Goal: Information Seeking & Learning: Learn about a topic

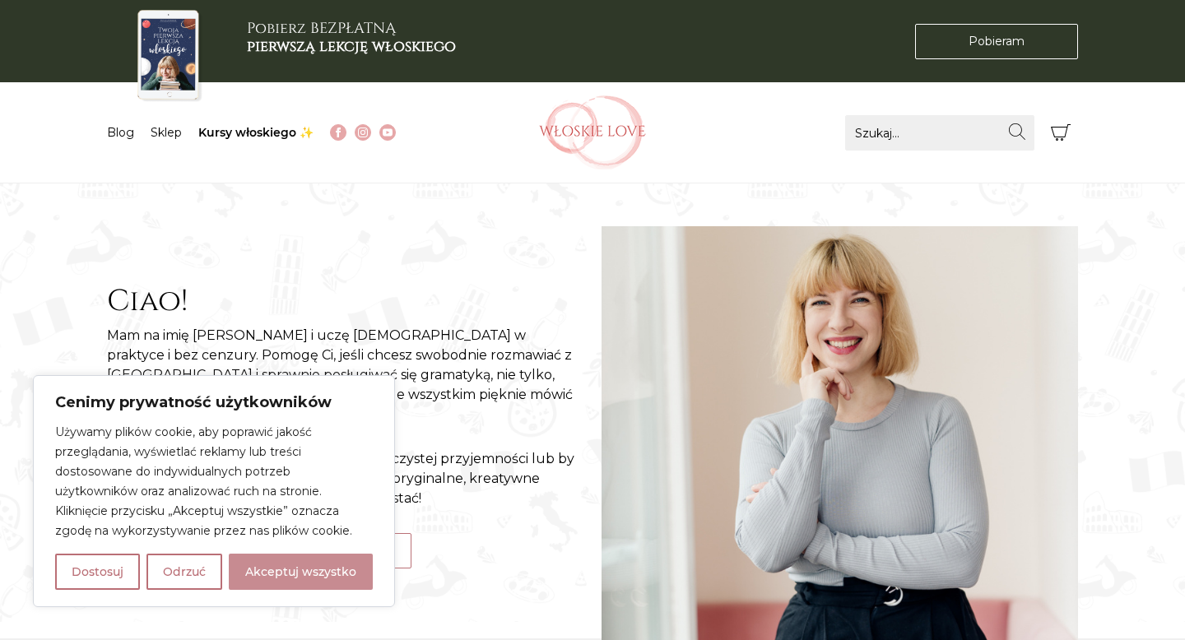
click at [291, 579] on button "Akceptuj wszystko" at bounding box center [301, 572] width 144 height 36
checkbox input "true"
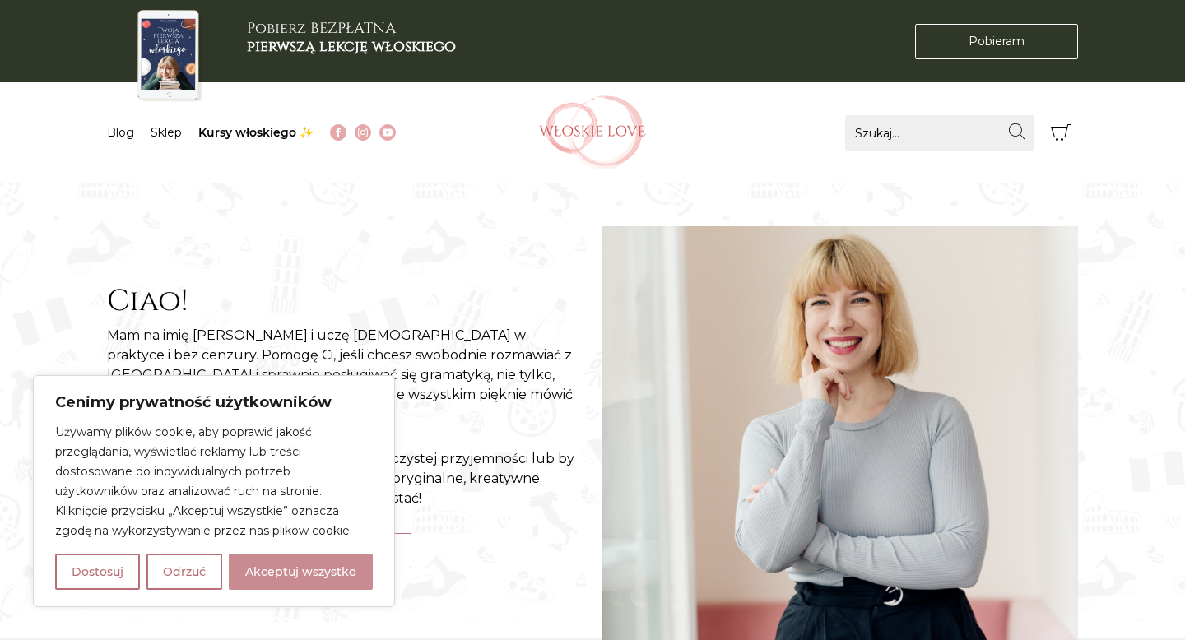
checkbox input "true"
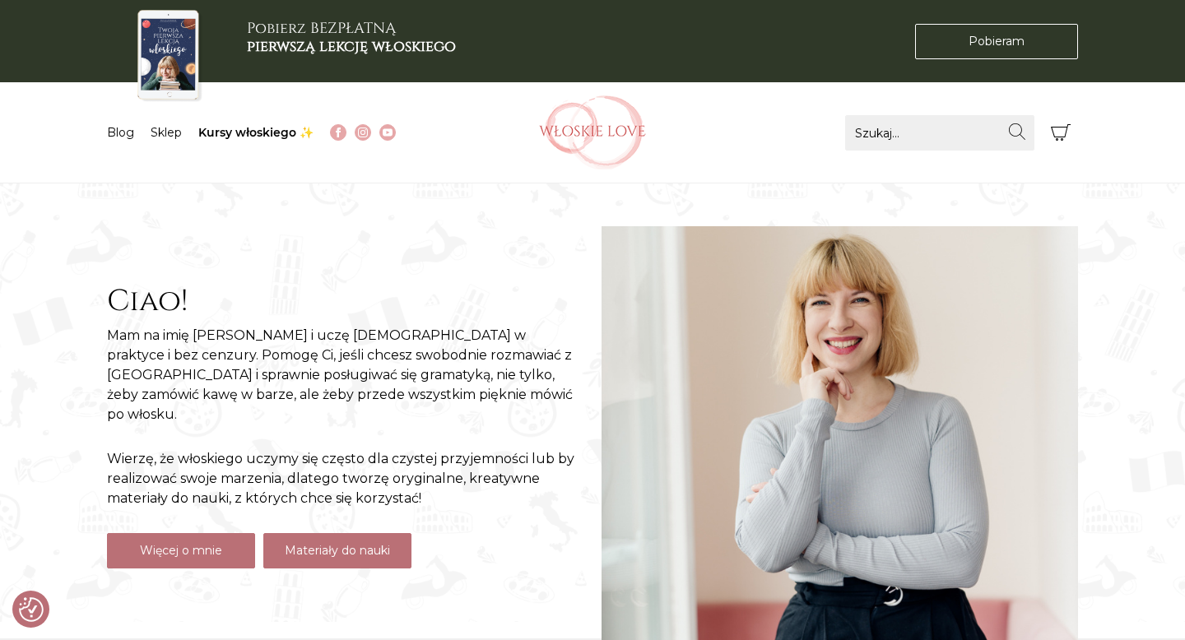
click at [337, 535] on link "Materiały do nauki" at bounding box center [337, 550] width 148 height 35
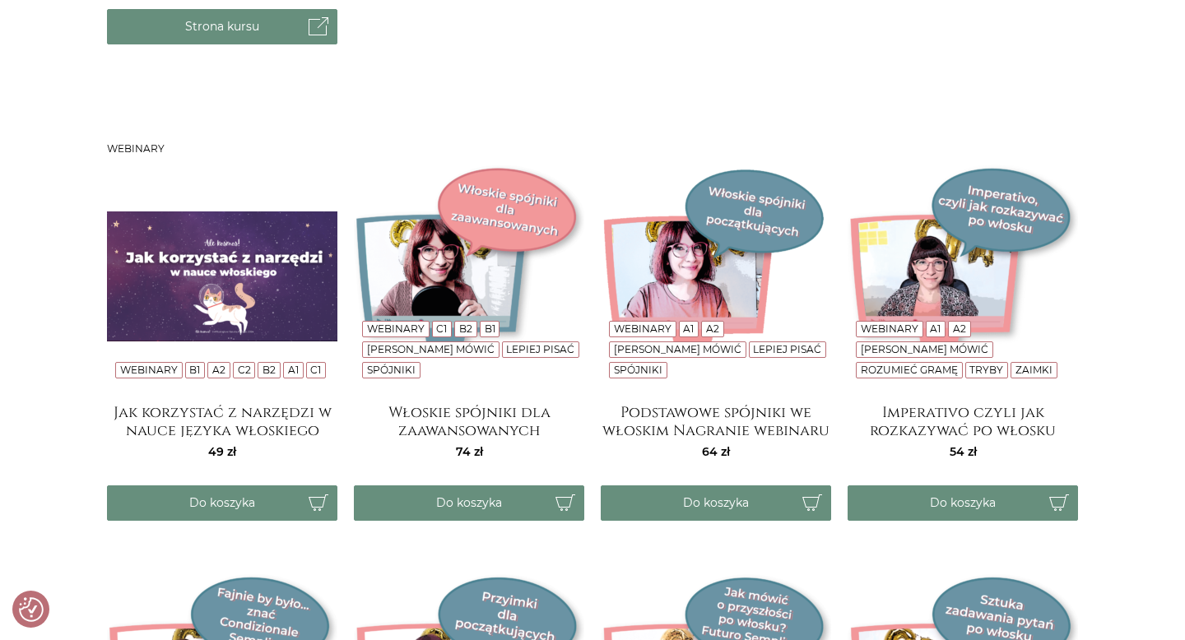
scroll to position [2090, 0]
